Goal: Book appointment/travel/reservation

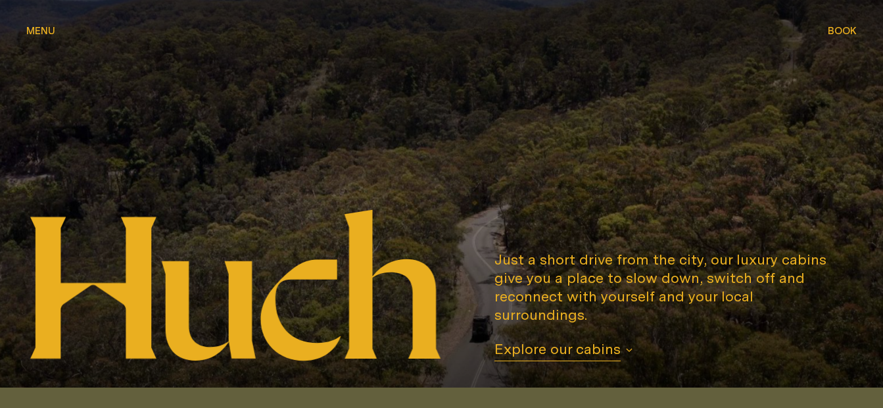
click at [847, 32] on span "Book" at bounding box center [842, 31] width 29 height 10
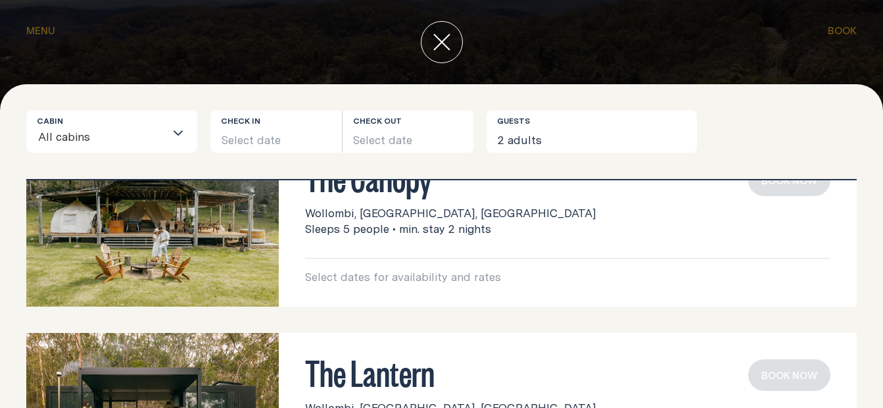
scroll to position [66, 0]
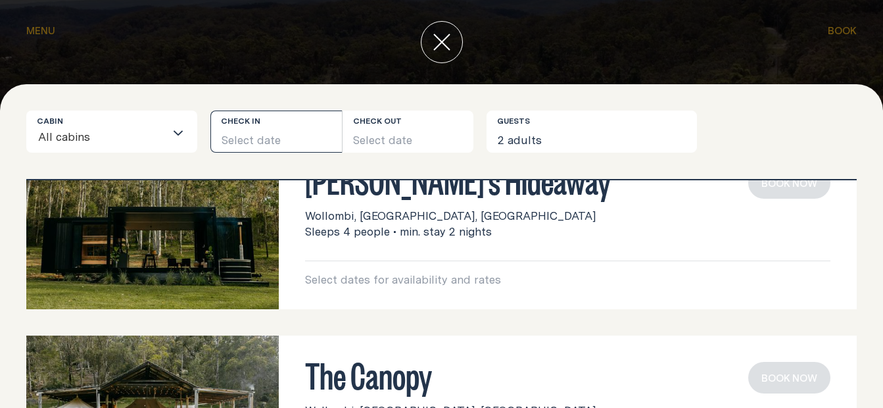
click at [243, 128] on button "Select date" at bounding box center [275, 131] width 131 height 42
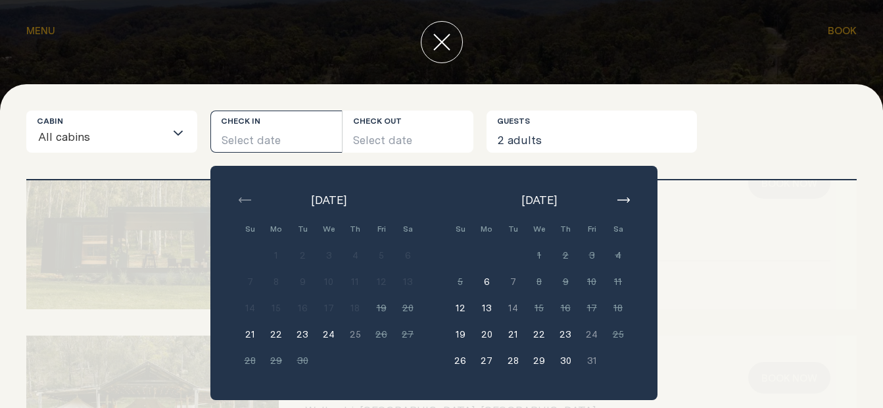
click at [271, 334] on button "22" at bounding box center [276, 334] width 26 height 26
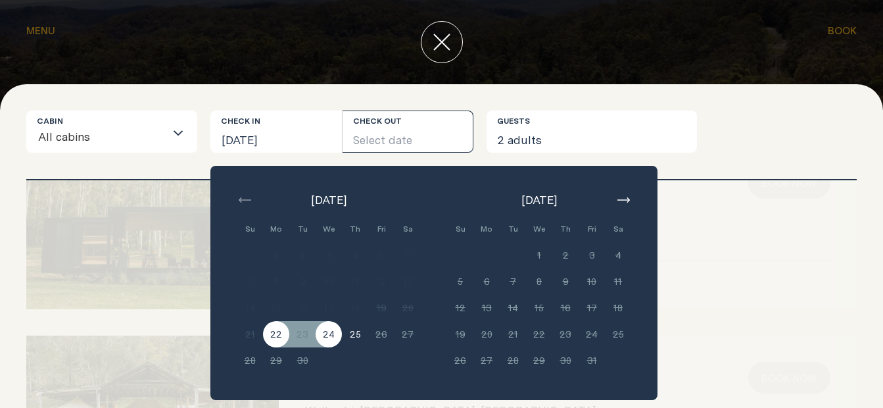
click at [323, 334] on button "24" at bounding box center [329, 334] width 26 height 26
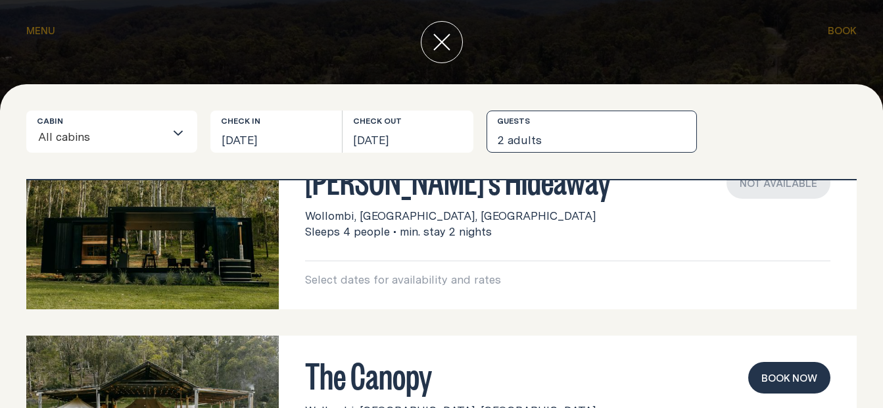
click at [571, 137] on button "2 adults" at bounding box center [591, 131] width 210 height 42
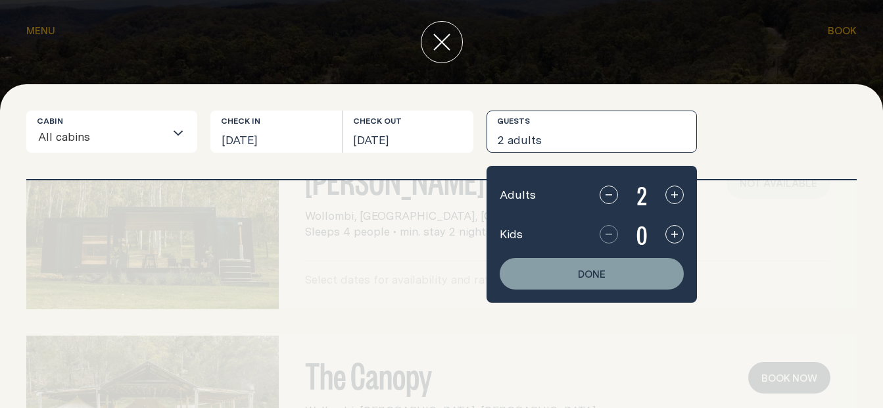
click at [670, 230] on icon "button" at bounding box center [674, 234] width 11 height 11
click at [640, 261] on button "Done" at bounding box center [592, 274] width 184 height 32
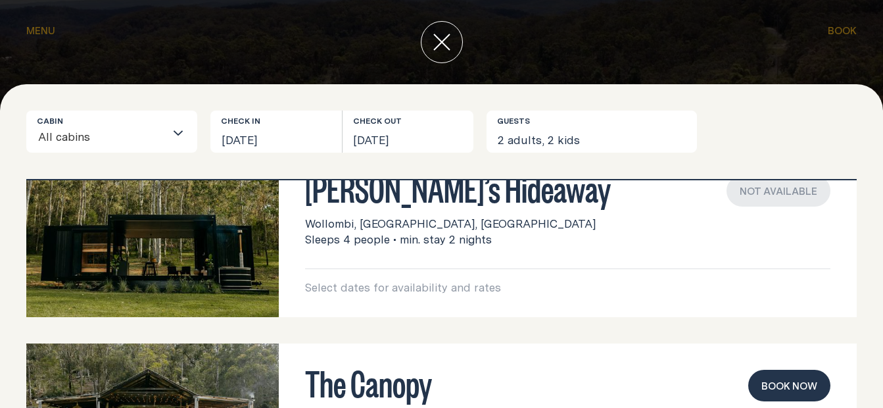
scroll to position [29, 0]
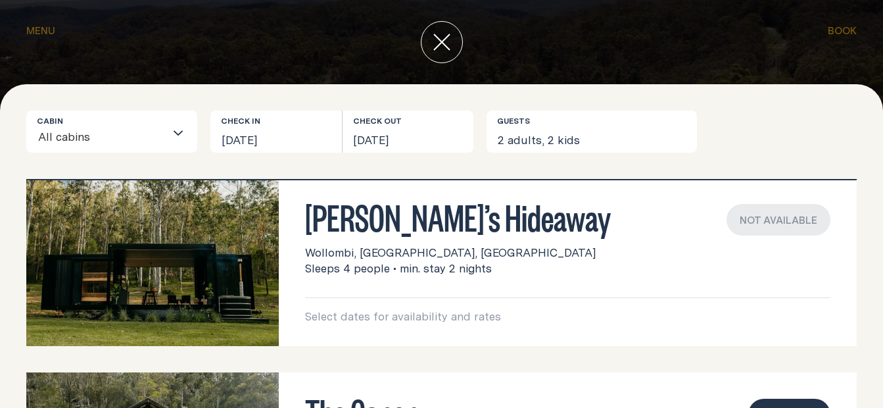
click at [213, 259] on img at bounding box center [152, 261] width 252 height 168
click at [303, 127] on button "[DATE]" at bounding box center [275, 131] width 131 height 42
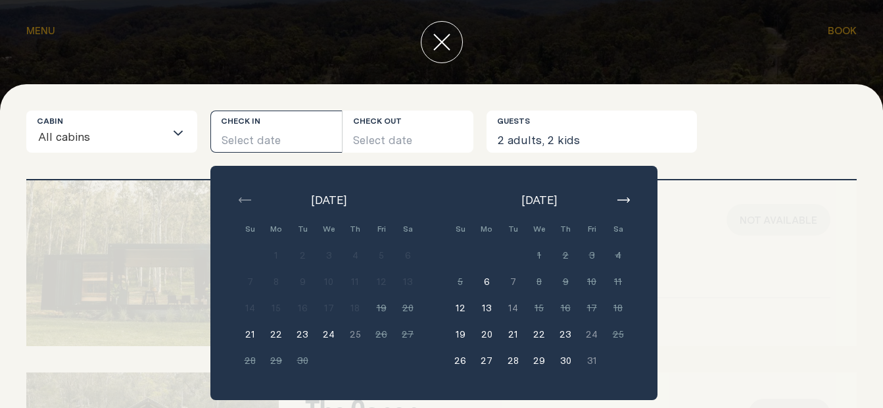
click at [487, 360] on button "27" at bounding box center [486, 360] width 26 height 26
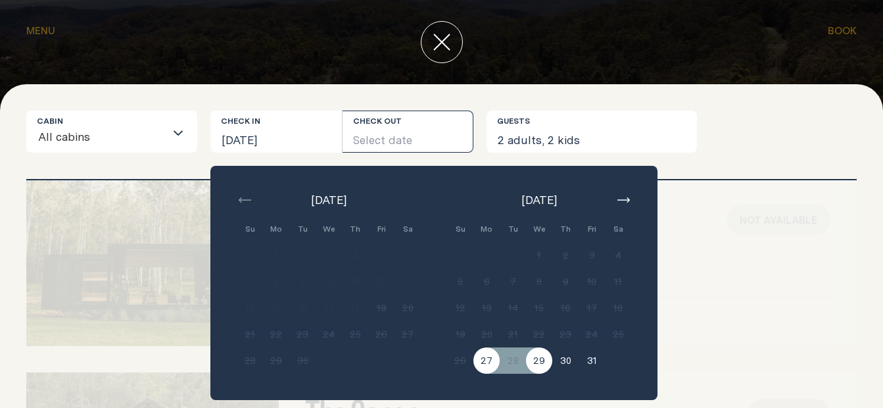
click at [550, 364] on button "29" at bounding box center [539, 360] width 26 height 26
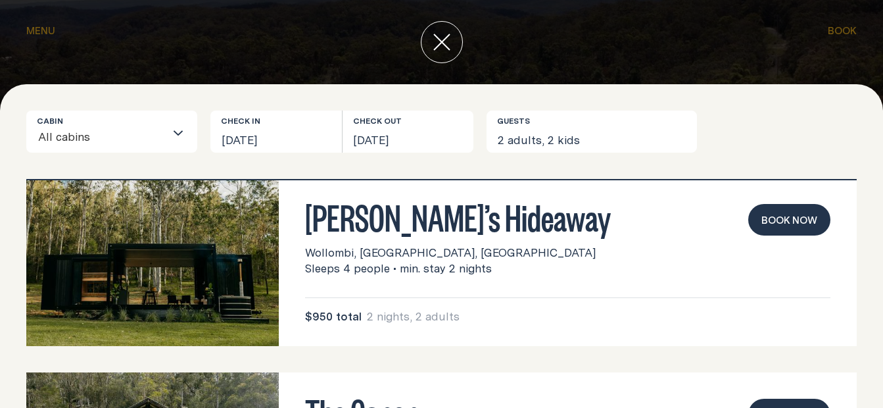
drag, startPoint x: 70, startPoint y: 227, endPoint x: 243, endPoint y: 227, distance: 172.2
click at [72, 227] on img at bounding box center [152, 261] width 252 height 168
click at [778, 221] on button "Book now" at bounding box center [789, 220] width 82 height 32
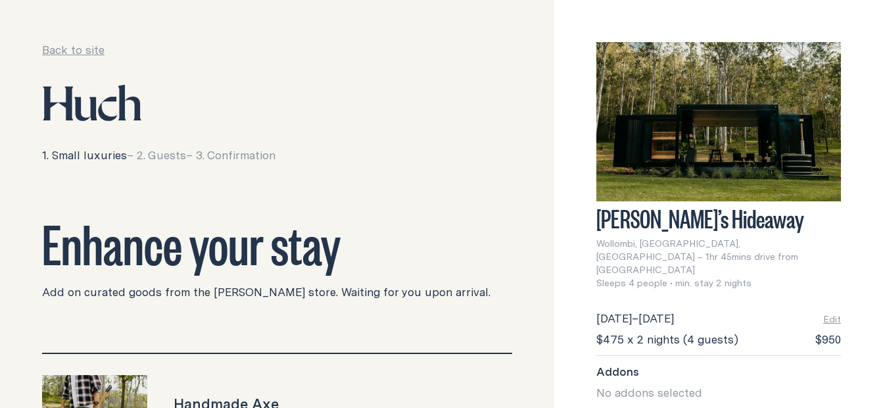
click at [697, 155] on img at bounding box center [718, 121] width 245 height 159
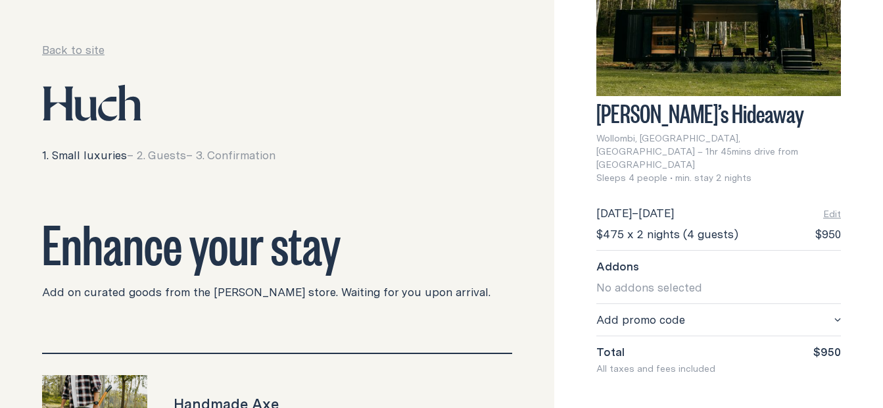
click at [74, 45] on link "Back to site" at bounding box center [73, 50] width 62 height 16
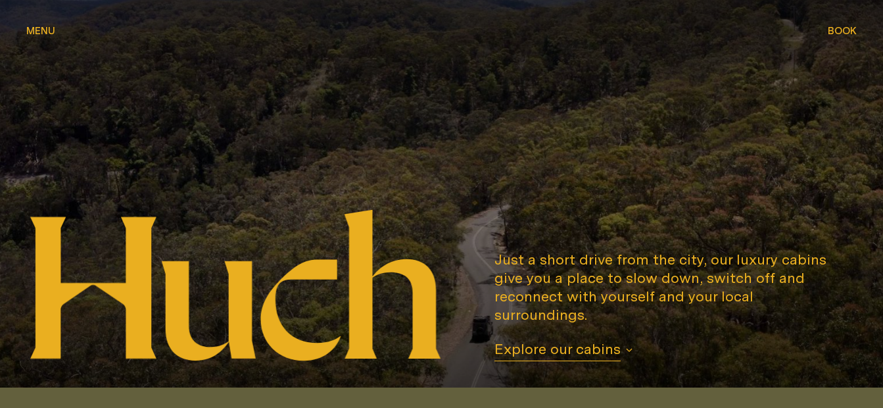
click at [28, 33] on span "Menu" at bounding box center [40, 31] width 29 height 10
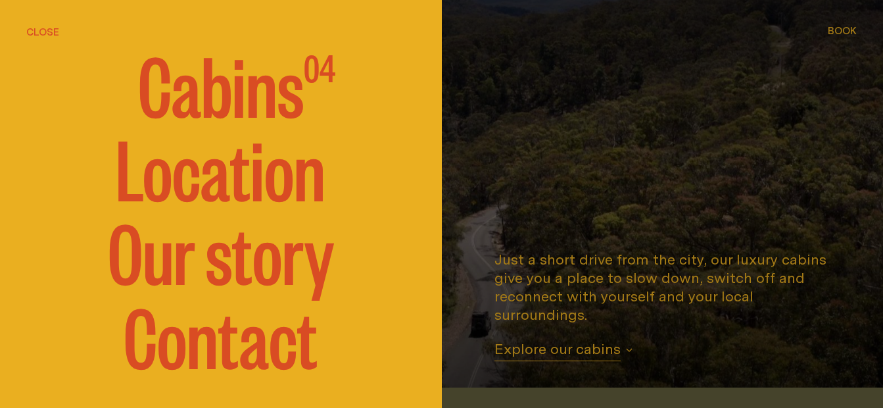
click at [258, 94] on span "Cabins" at bounding box center [221, 82] width 166 height 79
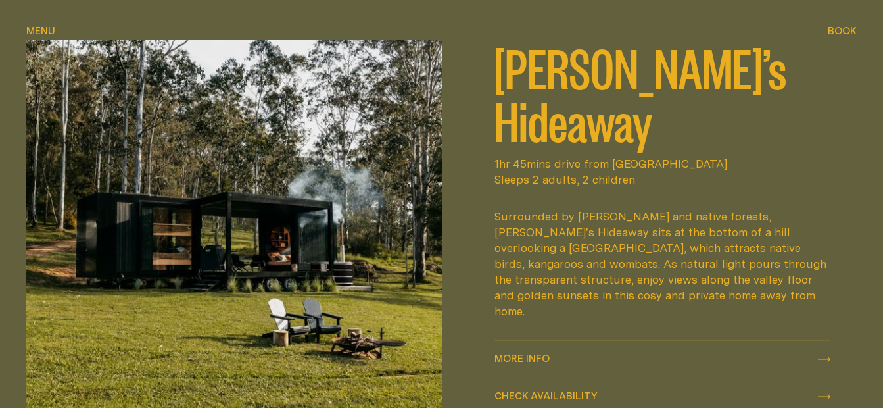
scroll to position [519, 0]
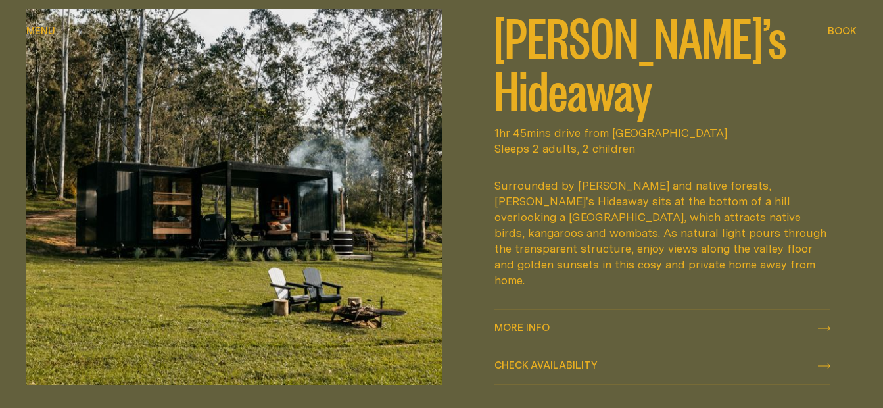
click at [363, 214] on img at bounding box center [233, 196] width 415 height 375
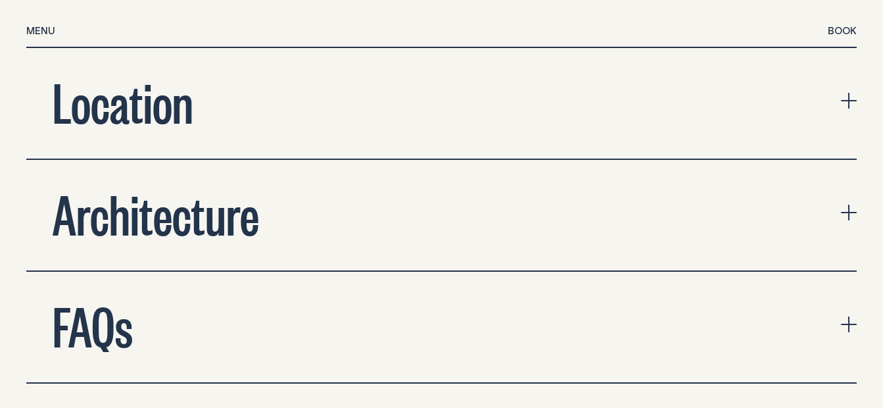
scroll to position [4282, 0]
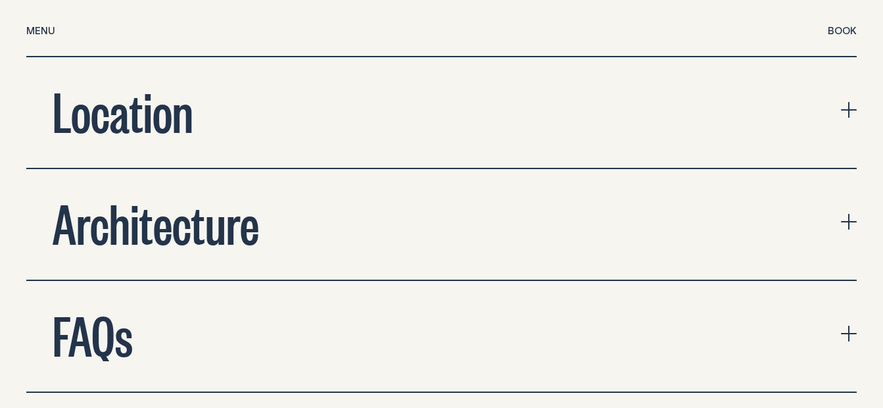
click at [839, 57] on button "Location" at bounding box center [441, 112] width 830 height 110
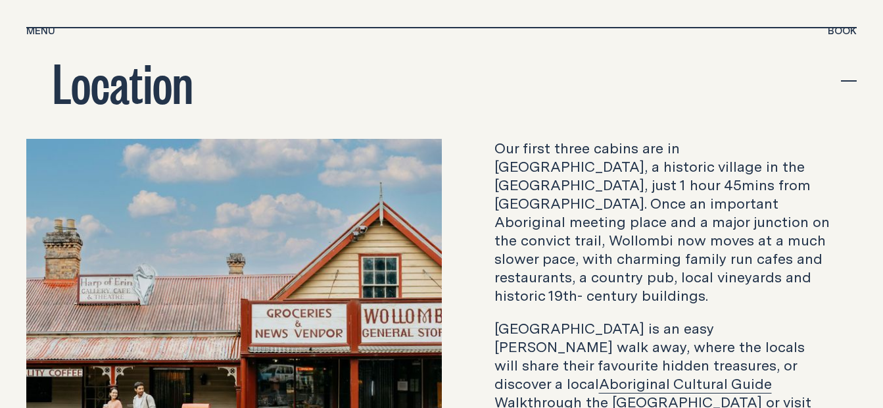
scroll to position [4553, 0]
